Goal: Obtain resource: Download file/media

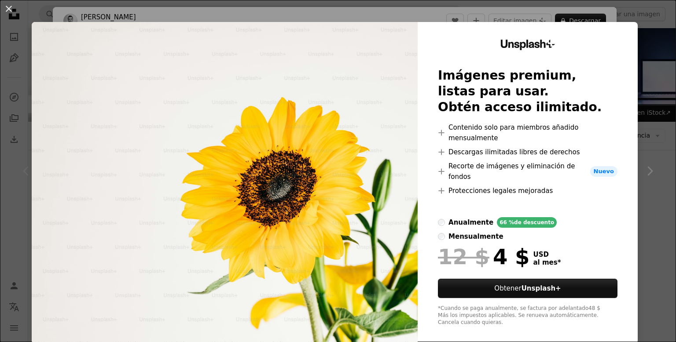
click at [235, 158] on img at bounding box center [225, 183] width 386 height 322
click at [444, 17] on div "An X shape Unsplash+ Imágenes premium, listas para usar. Obtén acceso ilimitado…" at bounding box center [338, 171] width 676 height 342
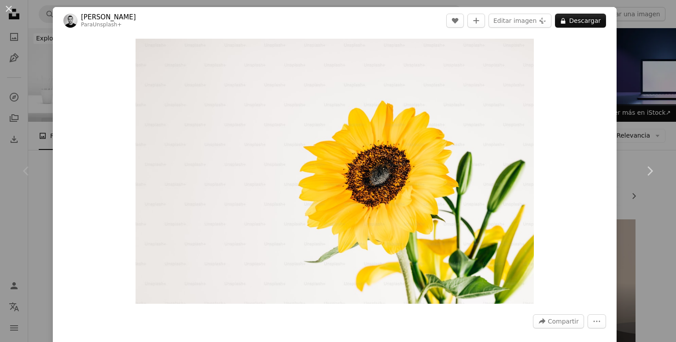
click at [444, 17] on header "[PERSON_NAME] Para Unsplash+ A heart A plus sign Editar imagen Plus sign for Un…" at bounding box center [335, 20] width 564 height 27
click at [337, 148] on img "Ampliar en esta imagen" at bounding box center [335, 171] width 398 height 265
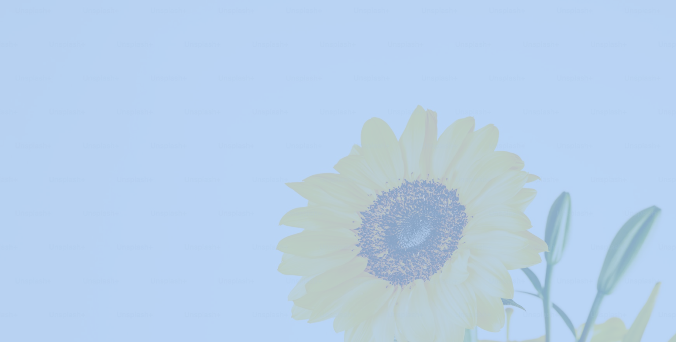
scroll to position [54, 0]
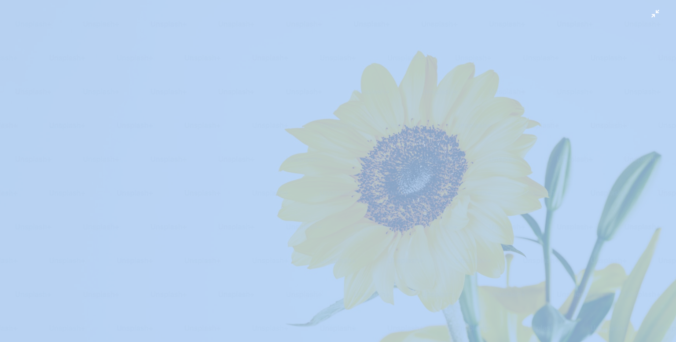
click at [347, 140] on img "Reducir el zoom en esta imagen" at bounding box center [338, 170] width 677 height 451
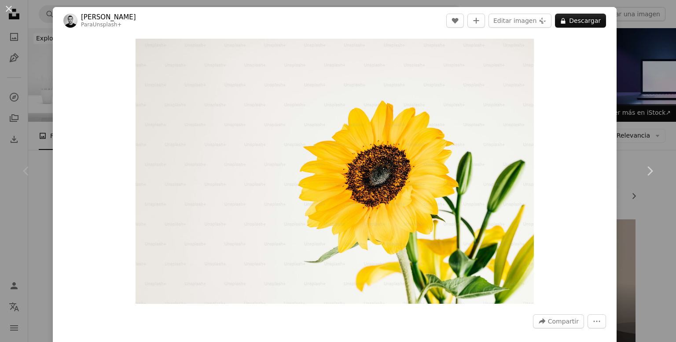
click at [347, 140] on img "Ampliar en esta imagen" at bounding box center [335, 171] width 398 height 265
